Goal: Find specific page/section: Find specific page/section

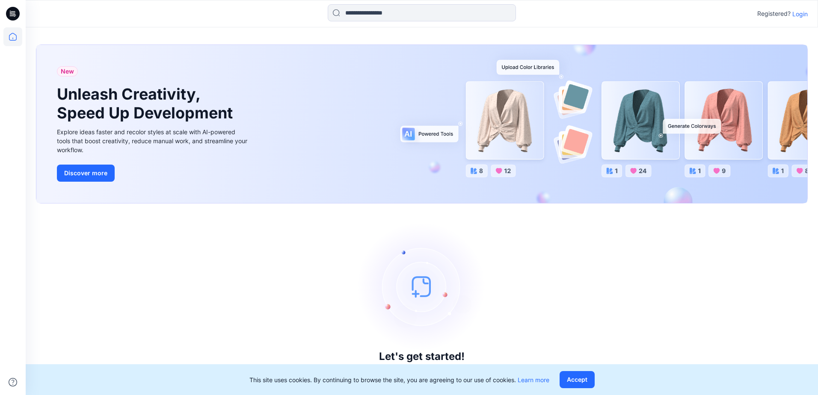
click at [800, 12] on p "Login" at bounding box center [799, 13] width 15 height 9
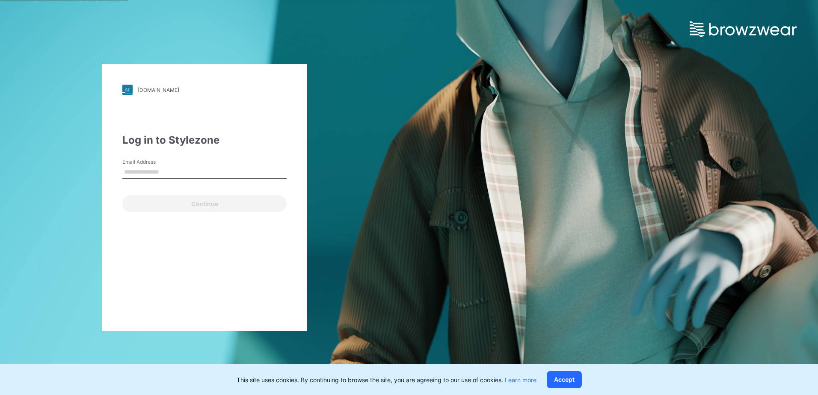
click at [174, 175] on input "Email Address" at bounding box center [204, 172] width 164 height 13
type input "**********"
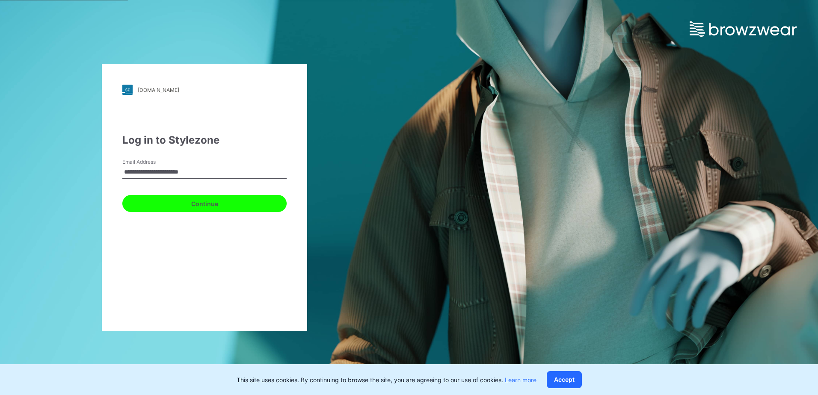
click at [212, 199] on button "Continue" at bounding box center [204, 203] width 164 height 17
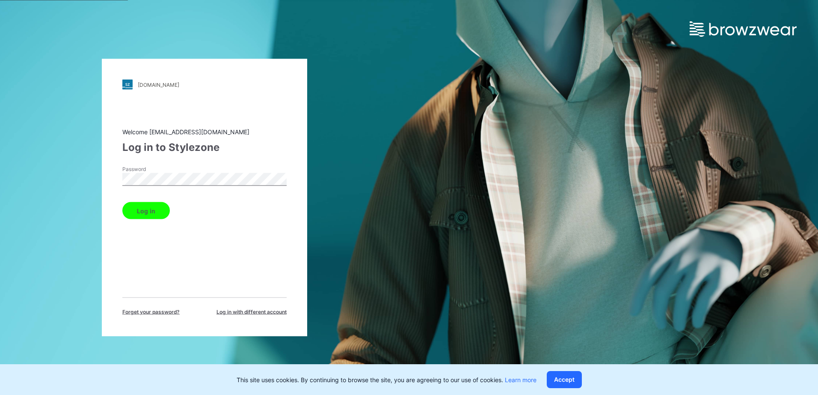
click at [146, 209] on button "Log in" at bounding box center [145, 210] width 47 height 17
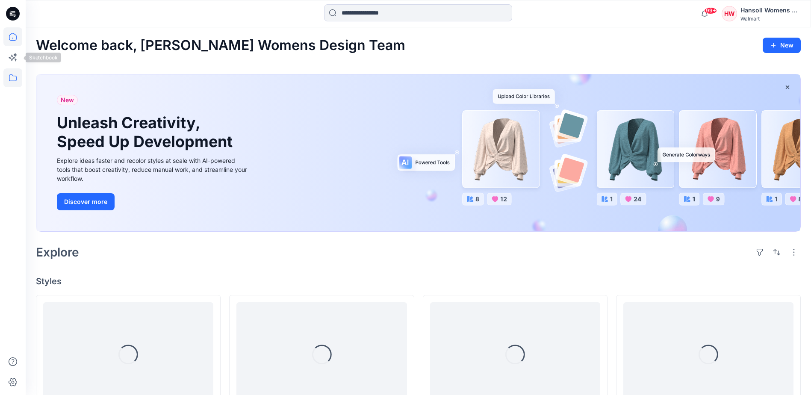
click at [13, 86] on icon at bounding box center [12, 77] width 19 height 19
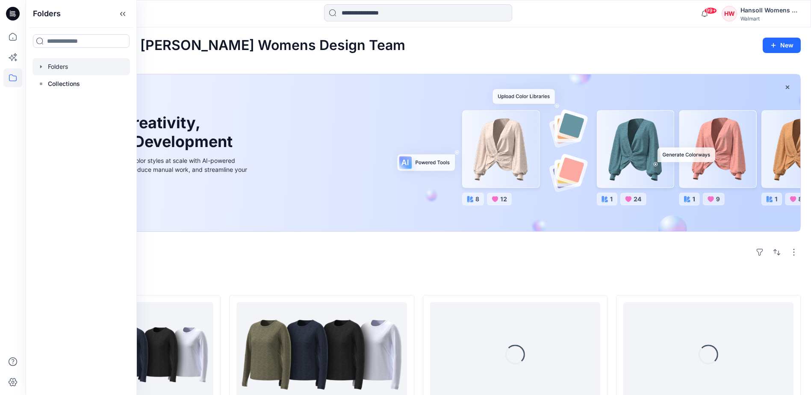
click at [76, 74] on div at bounding box center [82, 66] width 98 height 17
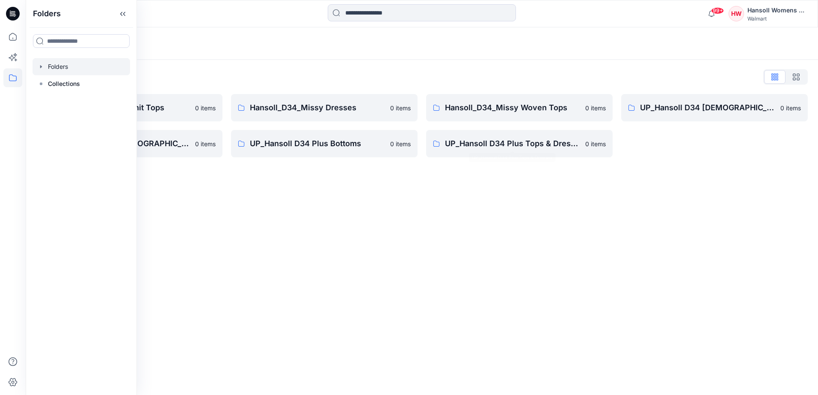
click at [237, 254] on div "Folders Folders List Hansoll_D34 Missy Knit Tops 0 items UP_Hansoll D34 [DEMOGR…" at bounding box center [422, 211] width 792 height 368
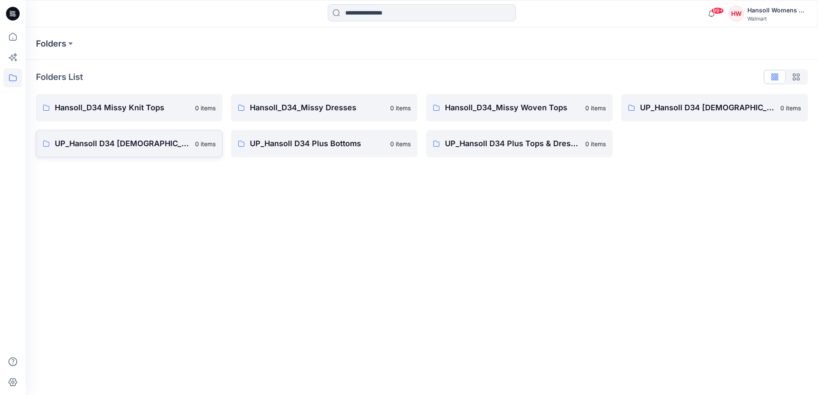
click at [141, 139] on p "UP_Hansoll D34 [DEMOGRAPHIC_DATA] Knit Tops" at bounding box center [122, 144] width 135 height 12
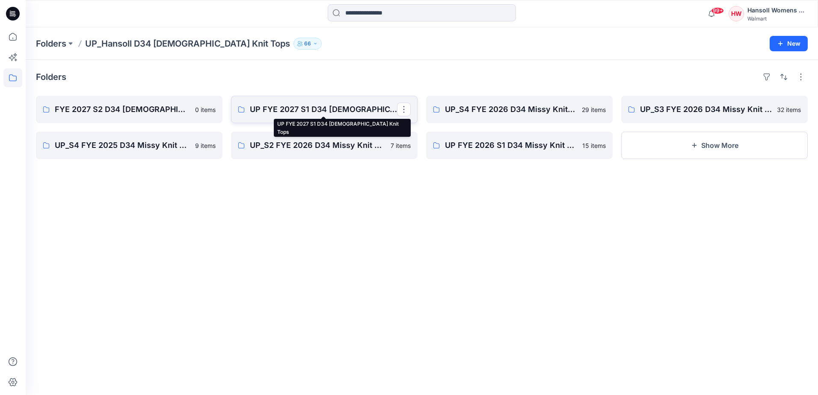
click at [306, 106] on p "UP FYE 2027 S1 D34 [DEMOGRAPHIC_DATA] Knit Tops" at bounding box center [323, 110] width 147 height 12
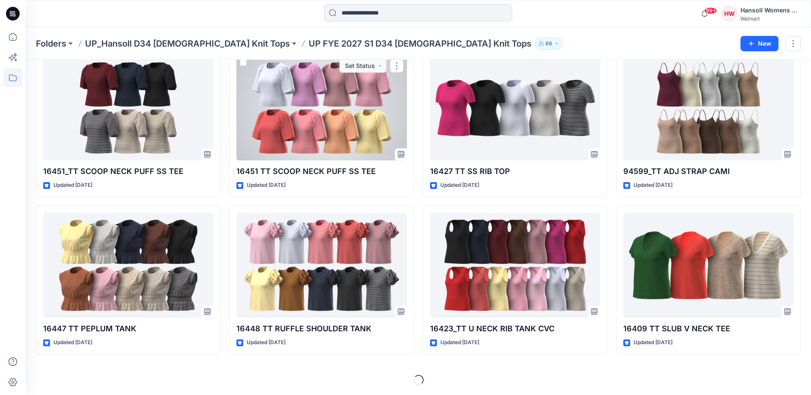
scroll to position [205, 0]
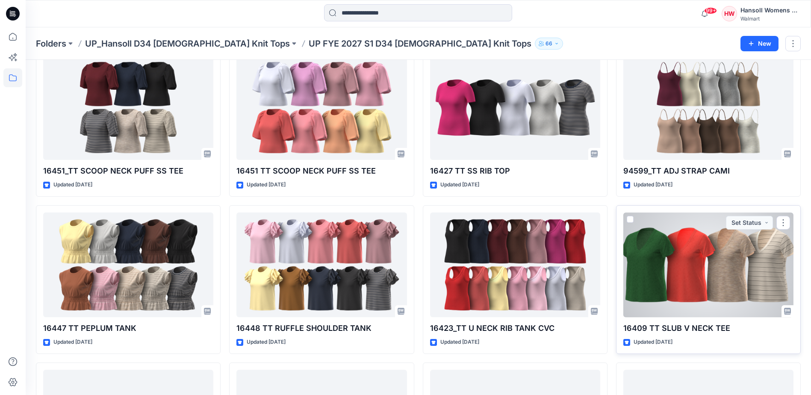
click at [672, 272] on div at bounding box center [709, 265] width 170 height 105
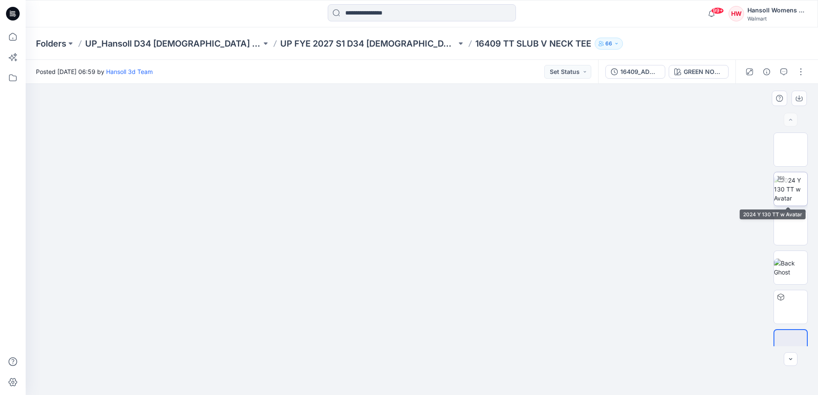
click at [790, 190] on img at bounding box center [790, 189] width 33 height 27
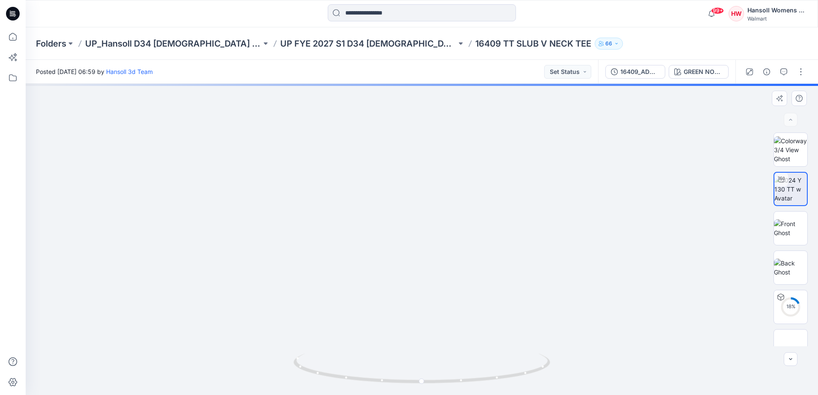
drag, startPoint x: 513, startPoint y: 324, endPoint x: 511, endPoint y: 284, distance: 40.3
drag, startPoint x: 511, startPoint y: 284, endPoint x: 506, endPoint y: 299, distance: 16.6
click at [506, 299] on img at bounding box center [422, 139] width 664 height 512
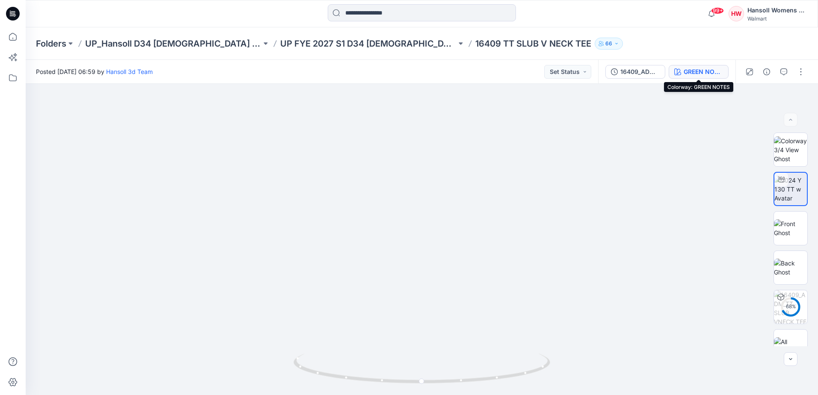
click at [676, 74] on icon "button" at bounding box center [677, 71] width 7 height 7
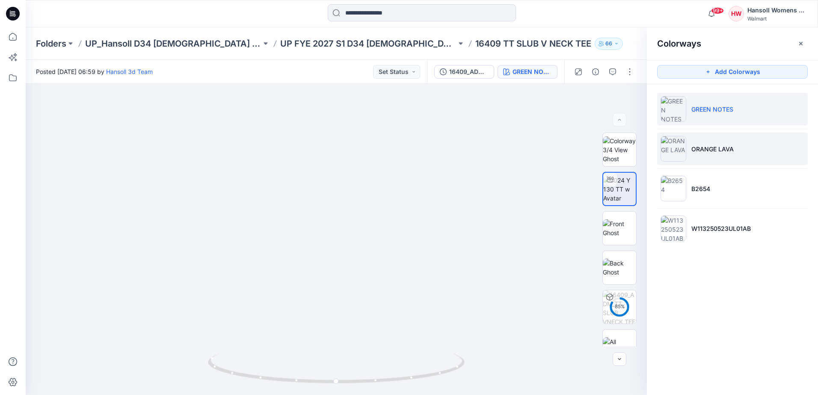
click at [707, 148] on p "ORANGE LAVA" at bounding box center [712, 149] width 42 height 9
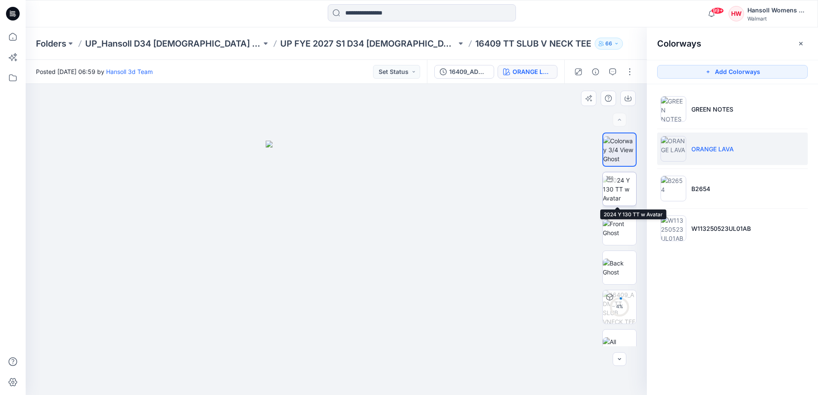
click at [615, 186] on img at bounding box center [619, 189] width 33 height 27
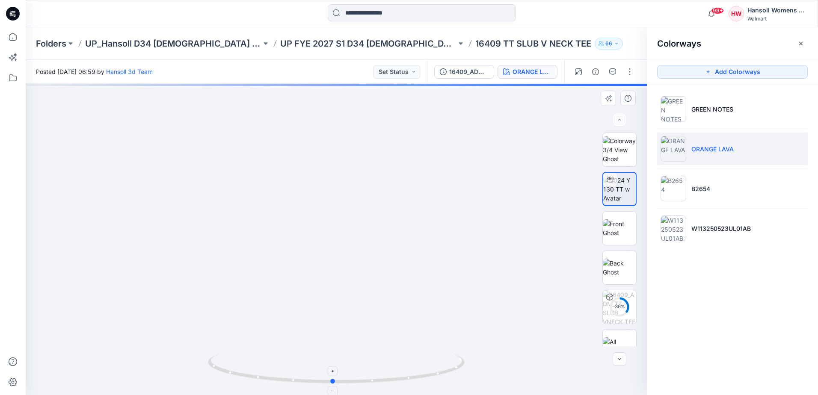
click at [420, 376] on icon at bounding box center [337, 370] width 259 height 32
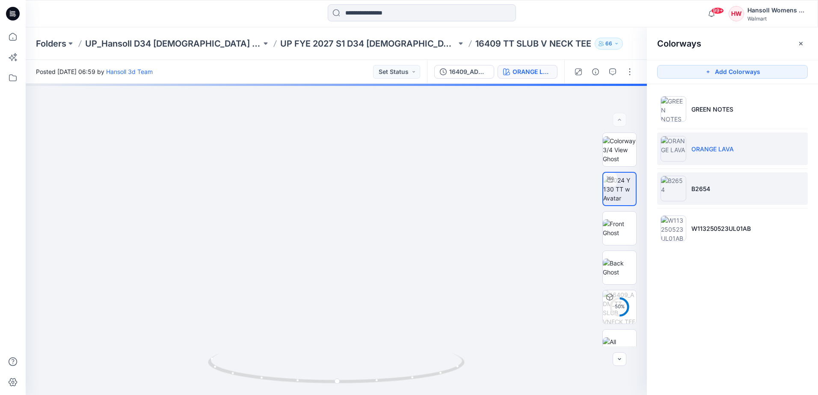
click at [731, 189] on li "B2654" at bounding box center [732, 188] width 151 height 33
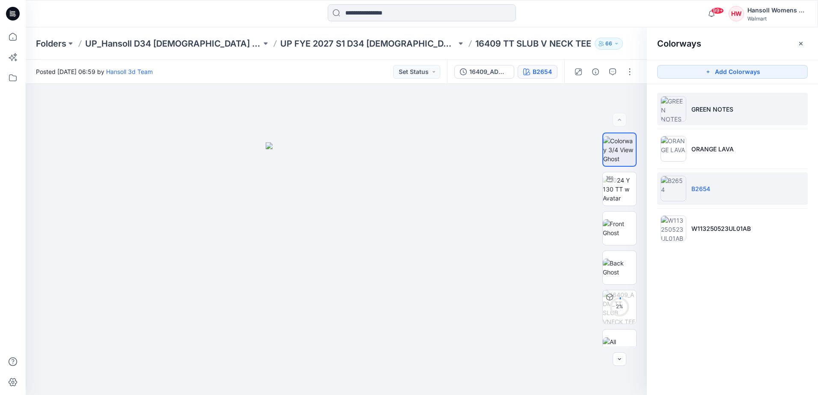
click at [722, 112] on p "GREEN NOTES" at bounding box center [712, 109] width 42 height 9
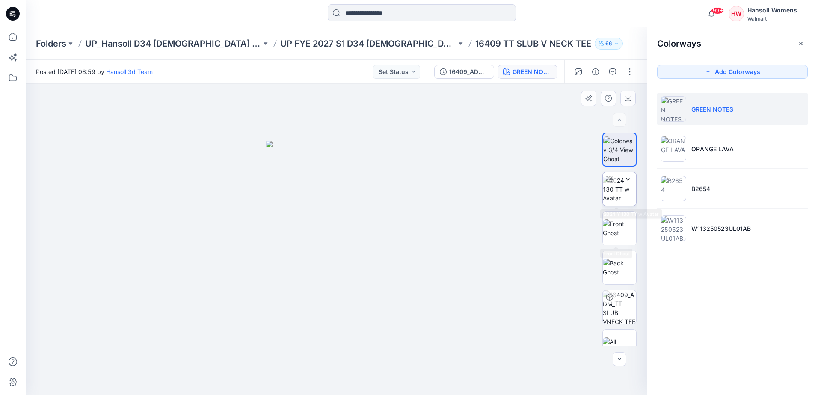
click at [608, 199] on img at bounding box center [619, 189] width 33 height 27
drag, startPoint x: 409, startPoint y: 380, endPoint x: 287, endPoint y: 370, distance: 123.2
click at [287, 370] on icon at bounding box center [337, 370] width 259 height 32
